Goal: Navigation & Orientation: Find specific page/section

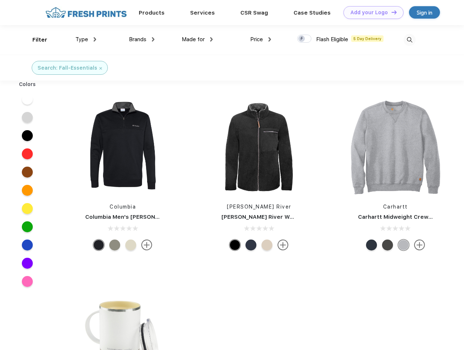
click at [371, 12] on link "Add your Logo Design Tool" at bounding box center [374, 12] width 60 height 13
click at [0, 0] on div "Design Tool" at bounding box center [0, 0] width 0 height 0
click at [391, 12] on link "Add your Logo Design Tool" at bounding box center [374, 12] width 60 height 13
click at [35, 40] on div "Filter" at bounding box center [39, 40] width 15 height 8
click at [86, 39] on span "Type" at bounding box center [81, 39] width 13 height 7
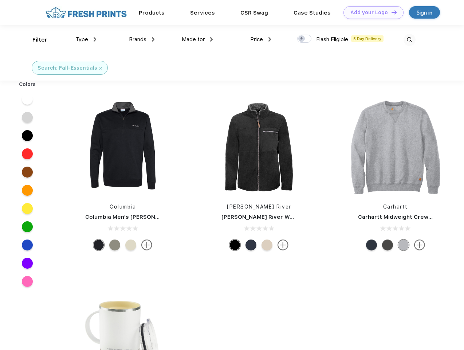
click at [142, 39] on span "Brands" at bounding box center [137, 39] width 17 height 7
click at [197, 39] on span "Made for" at bounding box center [193, 39] width 23 height 7
click at [261, 39] on span "Price" at bounding box center [256, 39] width 13 height 7
click at [305, 39] on div at bounding box center [304, 39] width 14 height 8
click at [302, 39] on input "checkbox" at bounding box center [299, 36] width 5 height 5
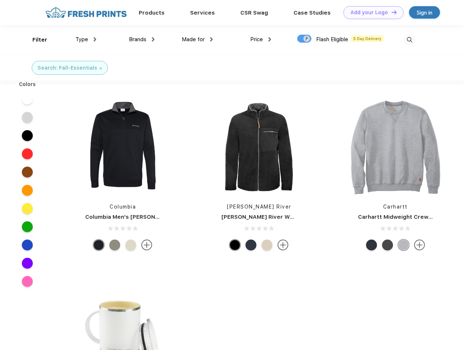
click at [409, 40] on img at bounding box center [410, 40] width 12 height 12
